Goal: Task Accomplishment & Management: Use online tool/utility

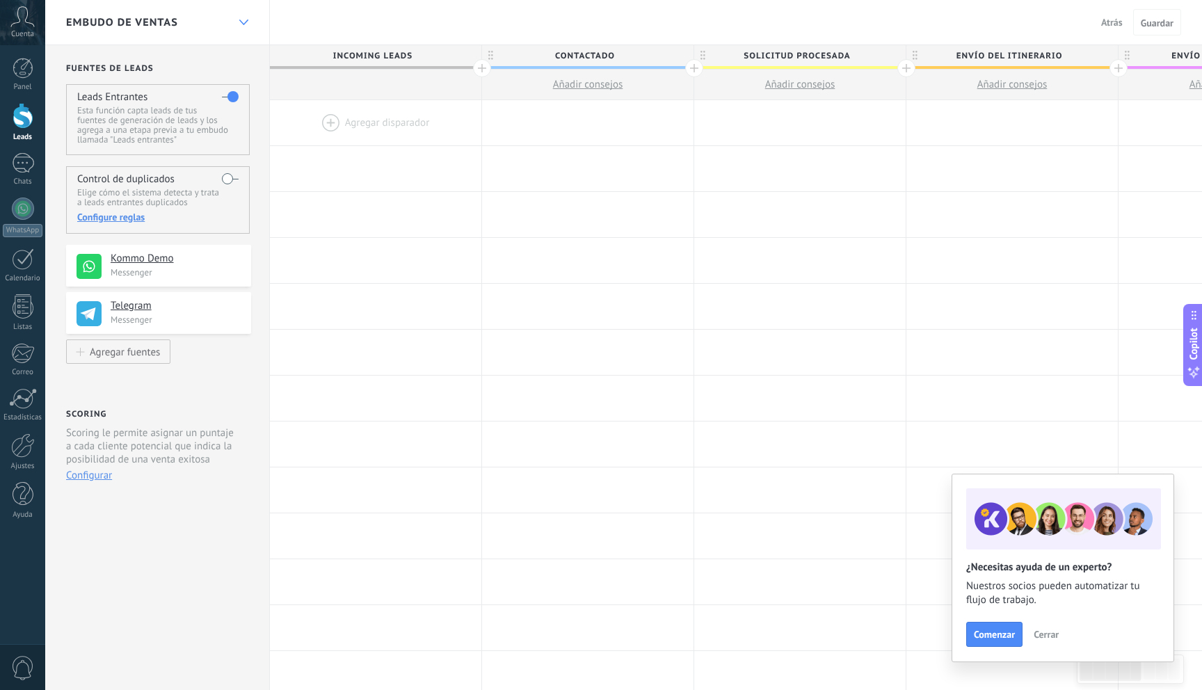
click at [248, 25] on div at bounding box center [244, 22] width 24 height 27
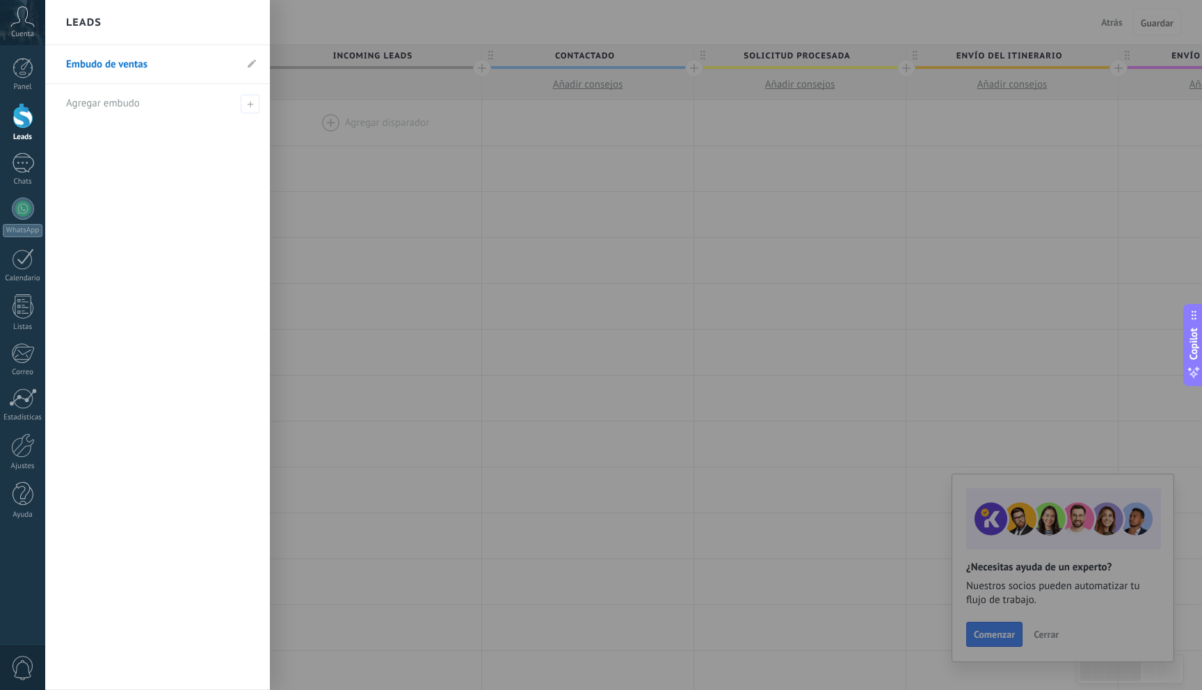
click at [349, 151] on div at bounding box center [646, 345] width 1202 height 690
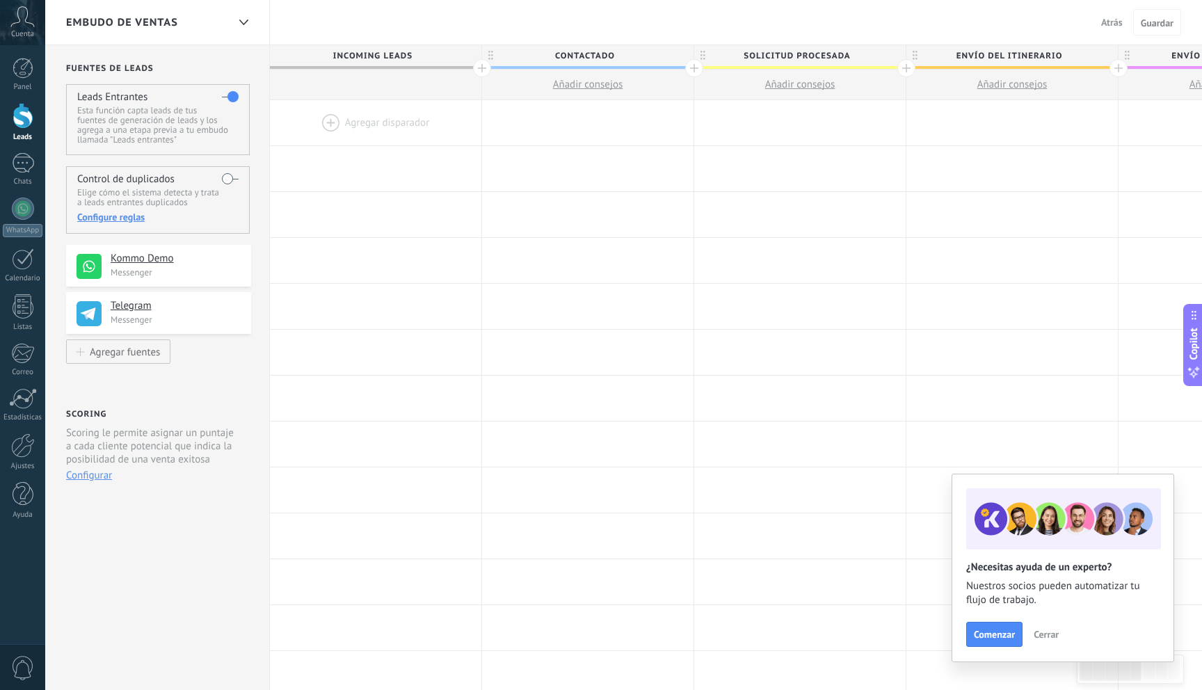
click at [152, 262] on h4 "Kommo Demo" at bounding box center [176, 259] width 130 height 14
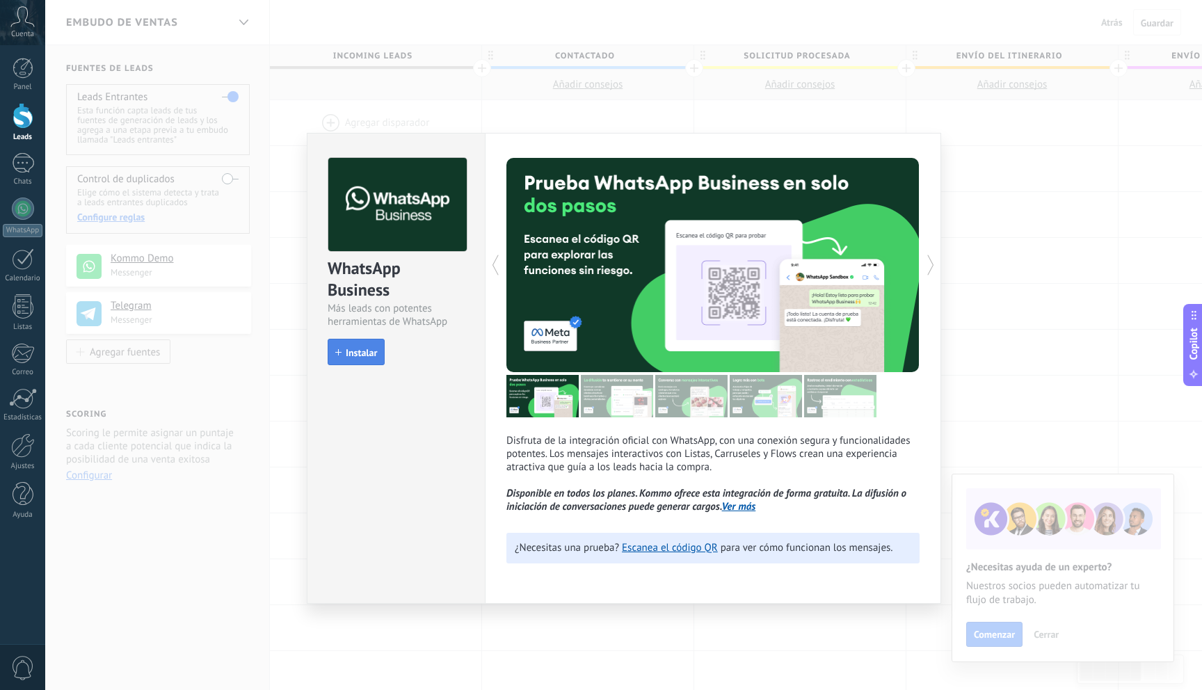
click at [352, 358] on span "Instalar" at bounding box center [361, 353] width 31 height 10
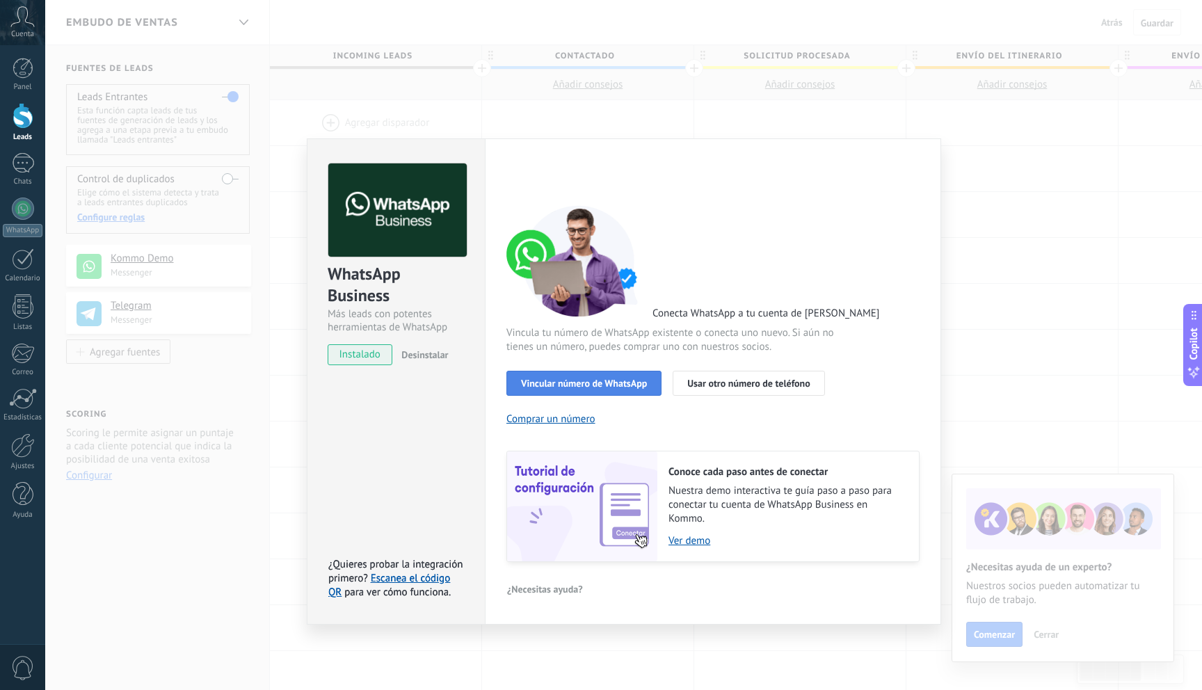
click at [601, 381] on span "Vincular número de WhatsApp" at bounding box center [584, 383] width 126 height 10
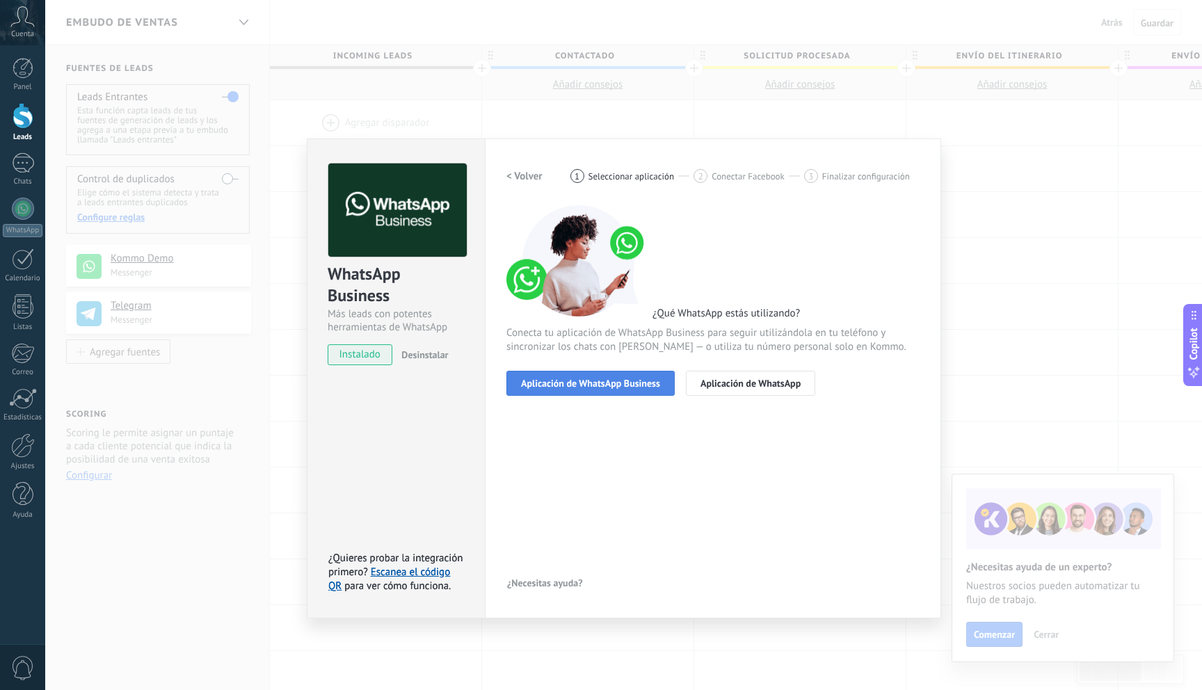
click at [607, 383] on span "Aplicación de WhatsApp Business" at bounding box center [590, 383] width 139 height 10
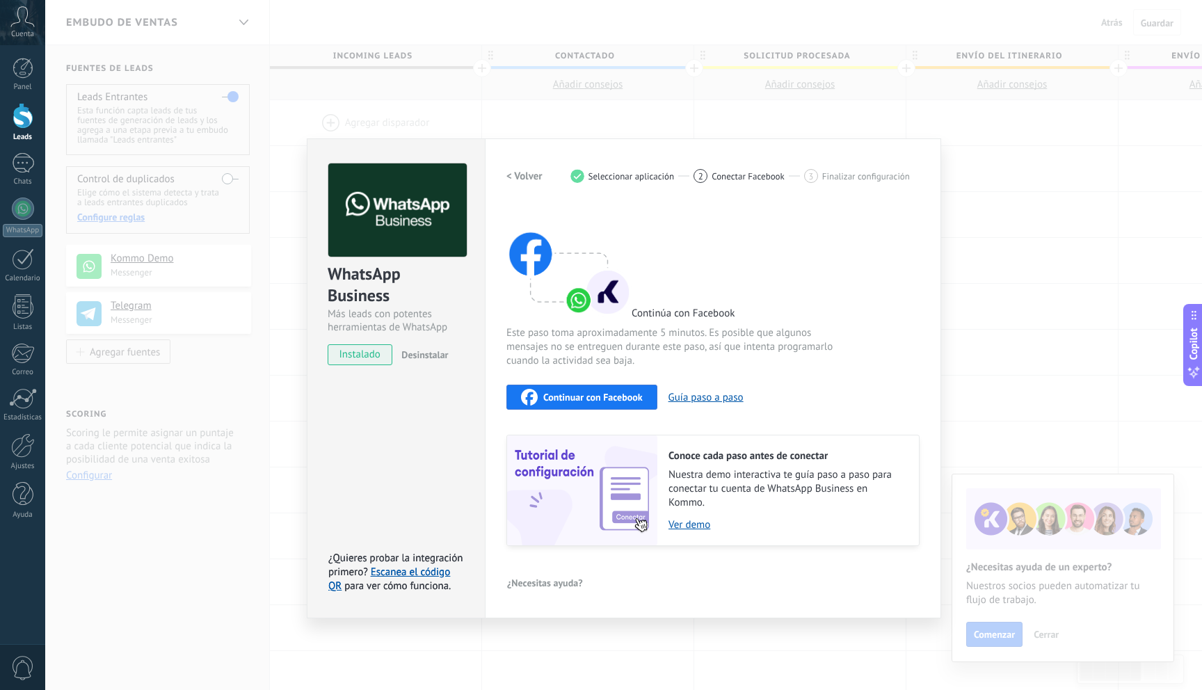
click at [637, 401] on span "Continuar con Facebook" at bounding box center [592, 397] width 99 height 10
